Goal: Information Seeking & Learning: Compare options

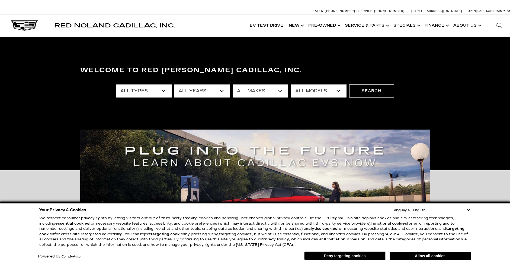
click at [341, 91] on select "All Models Charger Colorado Crosstrek Crown Signia CT4 CT5 DTS Enclave EQE Equi…" at bounding box center [319, 90] width 56 height 13
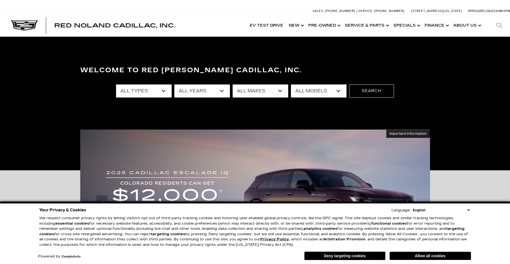
click at [339, 91] on select "All Models Charger Colorado Crosstrek Crown Signia CT4 CT5 DTS Enclave EQE Equi…" at bounding box center [319, 90] width 56 height 13
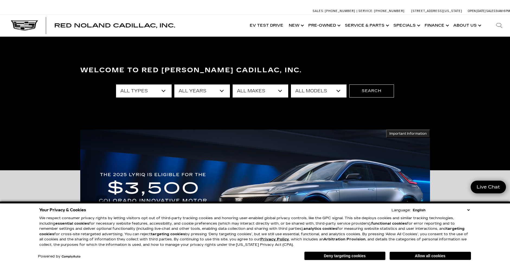
select select "CT5"
click at [291, 84] on select "All Models Charger Colorado Crosstrek Crown Signia CT4 CT5 DTS Enclave EQE Equi…" at bounding box center [319, 90] width 56 height 13
click at [307, 146] on img at bounding box center [255, 203] width 350 height 148
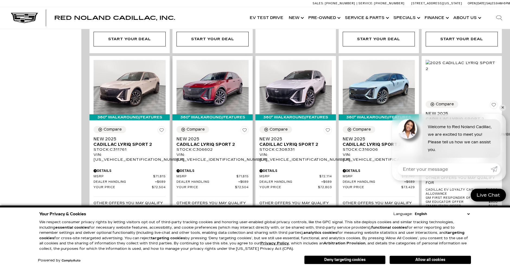
scroll to position [706, 0]
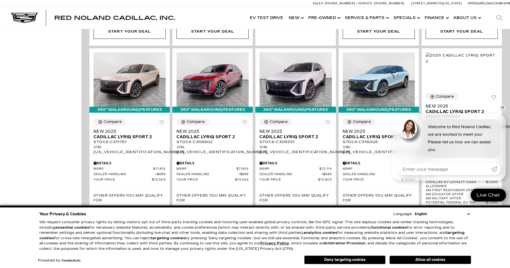
drag, startPoint x: 506, startPoint y: 105, endPoint x: 503, endPoint y: 108, distance: 4.5
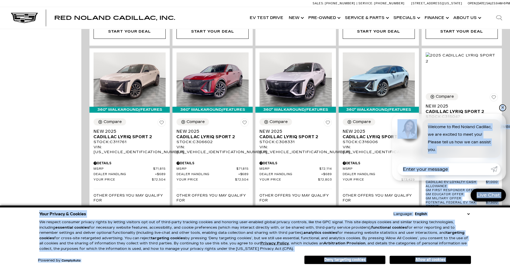
click at [503, 108] on link "✕" at bounding box center [503, 107] width 7 height 7
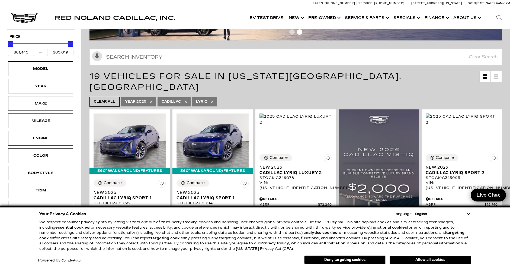
scroll to position [0, 0]
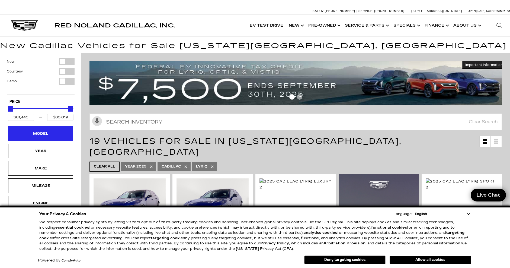
click at [48, 134] on div "Model" at bounding box center [40, 134] width 27 height 6
click at [56, 131] on div "Model" at bounding box center [40, 133] width 65 height 15
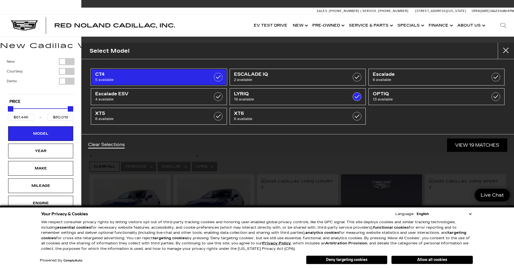
click at [146, 77] on span "CT4" at bounding box center [149, 74] width 109 height 5
click at [146, 78] on span "5 available" at bounding box center [149, 79] width 109 height 5
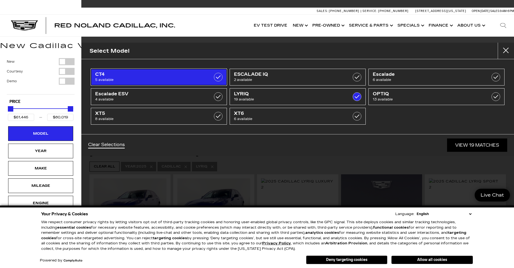
type input "$50,049"
checkbox input "true"
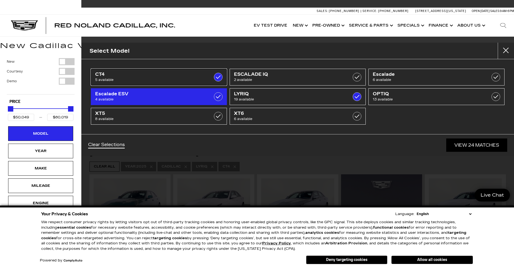
click at [146, 75] on span "CT4" at bounding box center [149, 74] width 109 height 5
type input "$61,446"
checkbox input "false"
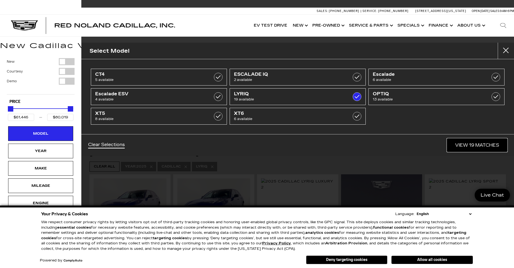
click at [480, 145] on link "View 19 Matches" at bounding box center [477, 144] width 60 height 13
click at [480, 145] on span "19 Vehicles for Sale in Colorado Springs, CO" at bounding box center [287, 147] width 394 height 22
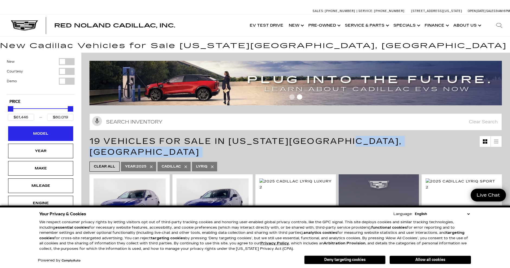
click at [63, 137] on div "Model" at bounding box center [40, 133] width 65 height 15
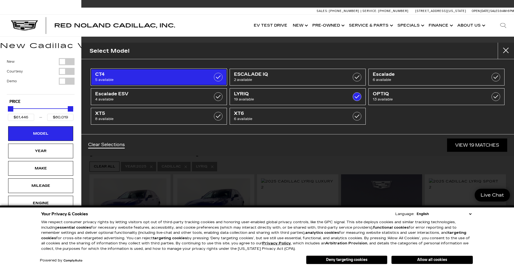
click at [136, 76] on span "CT4" at bounding box center [149, 74] width 109 height 5
type input "$61,446"
checkbox input "false"
click at [218, 77] on label at bounding box center [218, 77] width 9 height 9
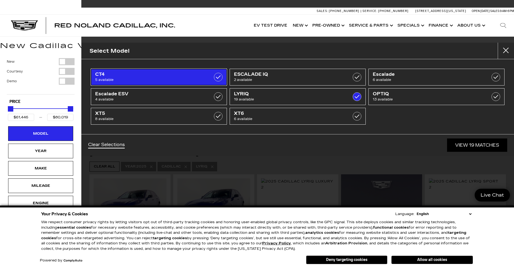
click at [218, 77] on label at bounding box center [218, 77] width 9 height 9
type input "$61,446"
checkbox input "false"
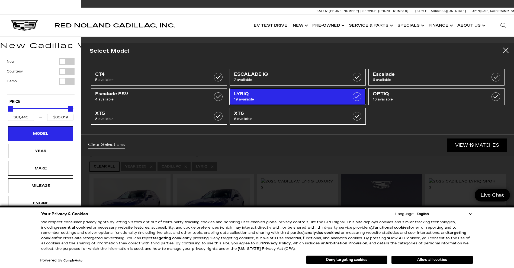
click at [358, 99] on label at bounding box center [357, 96] width 9 height 9
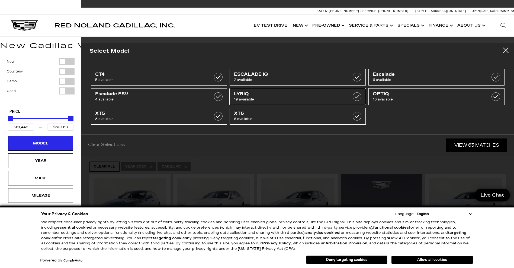
type input "$50,049"
type input "$195,000"
checkbox input "false"
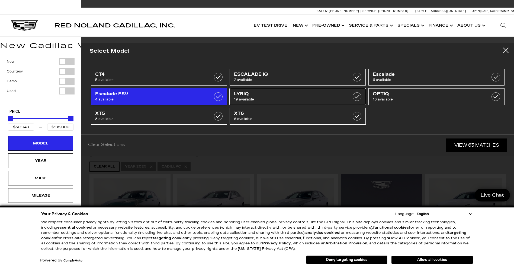
click at [268, 92] on span "LYRIQ" at bounding box center [288, 93] width 109 height 5
type input "$61,446"
type input "$80,019"
checkbox input "true"
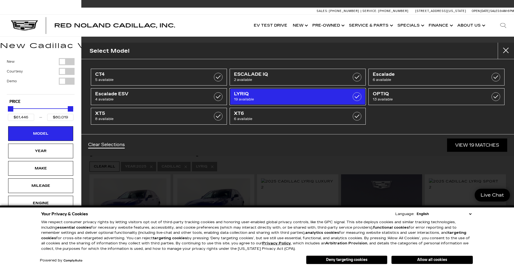
click at [359, 98] on label at bounding box center [357, 96] width 9 height 9
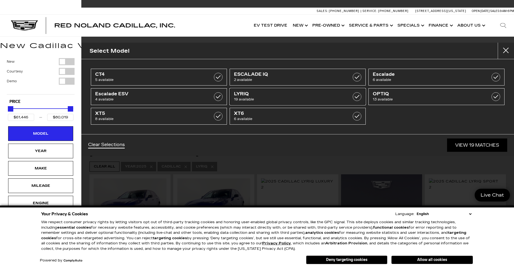
type input "$50,049"
type input "$195,000"
checkbox input "false"
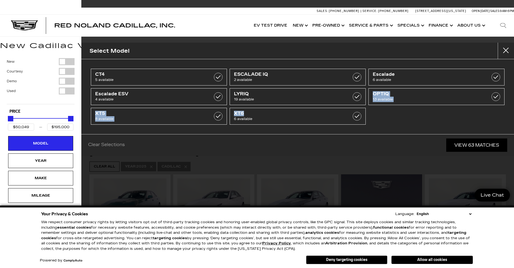
click at [286, 106] on ul "CT4 5 available ESCALADE IQ 2 available Escalade 6 available Escalade ESV 4 ava…" at bounding box center [298, 96] width 417 height 59
click at [286, 106] on li "LYRIQ 19 available" at bounding box center [297, 97] width 139 height 20
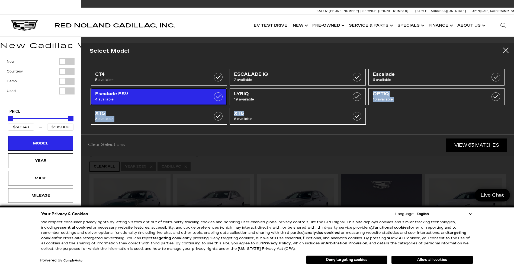
click at [218, 96] on label at bounding box center [218, 96] width 9 height 9
type input "$118,829"
type input "$179,434"
checkbox input "true"
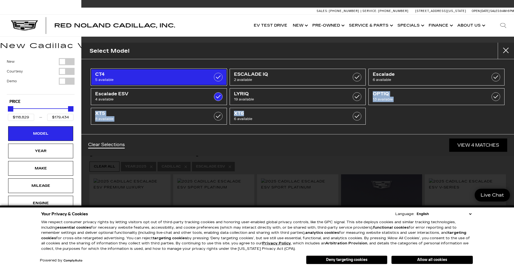
click at [225, 76] on link "CT4 5 available" at bounding box center [159, 77] width 136 height 17
type input "$50,049"
checkbox input "true"
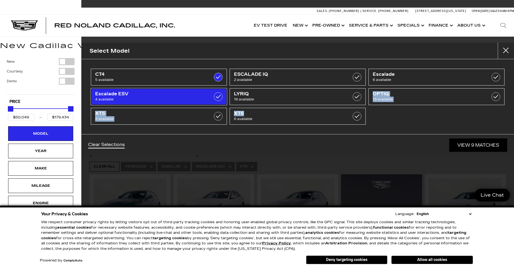
click at [219, 97] on label at bounding box center [218, 96] width 9 height 9
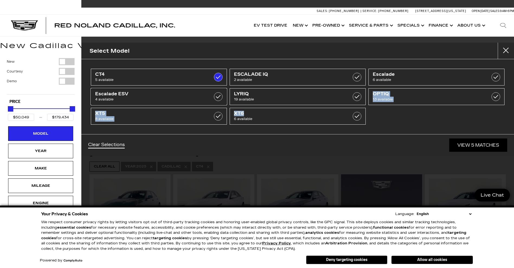
type input "$54,424"
checkbox input "false"
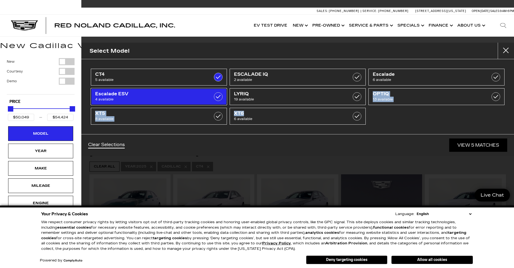
click at [153, 97] on span "4 available" at bounding box center [149, 99] width 109 height 5
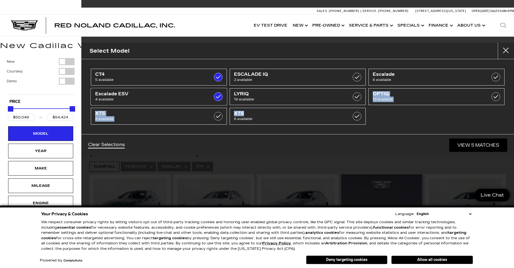
type input "$179,434"
checkbox input "true"
click at [192, 178] on div "Select Model CT4 5 available ESCALADE IQ 2 available Escalade 6 available Escal…" at bounding box center [297, 134] width 433 height 268
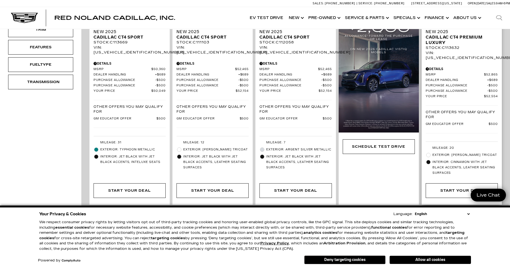
scroll to position [190, 0]
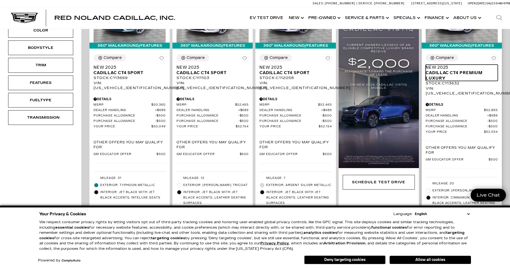
click at [453, 70] on span "Cadillac CT4 Premium Luxury" at bounding box center [460, 75] width 68 height 11
click at [439, 70] on span "Cadillac CT4 Premium Luxury" at bounding box center [460, 75] width 68 height 11
